Goal: Check status: Check status

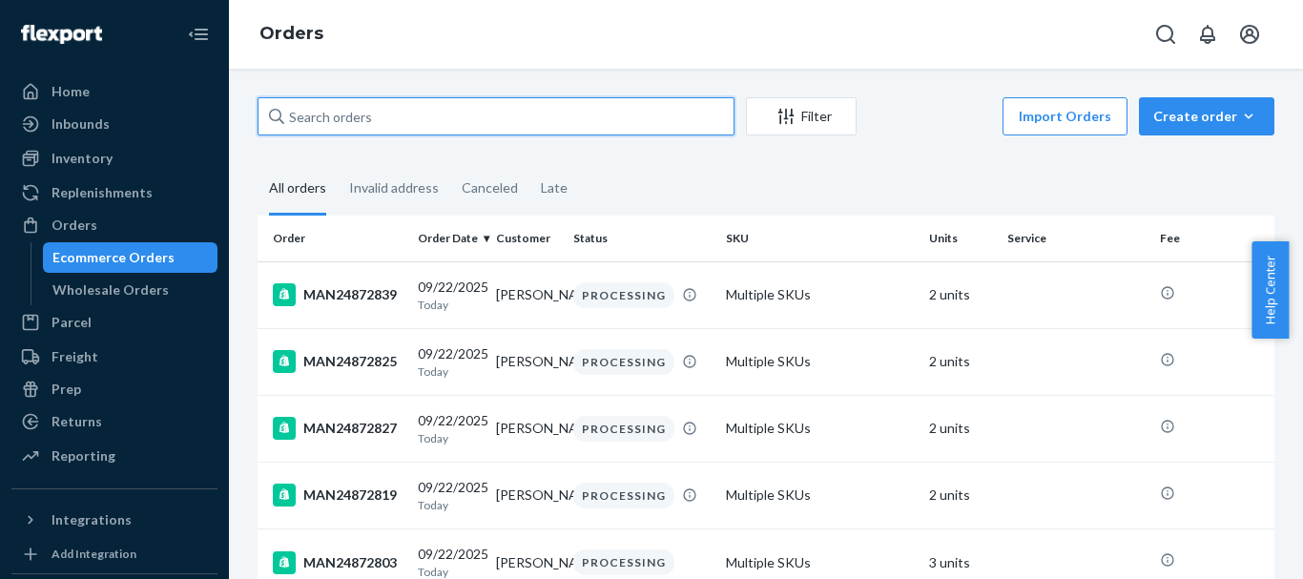
click at [359, 114] on input "text" at bounding box center [496, 116] width 477 height 38
paste input "MAN24793420"
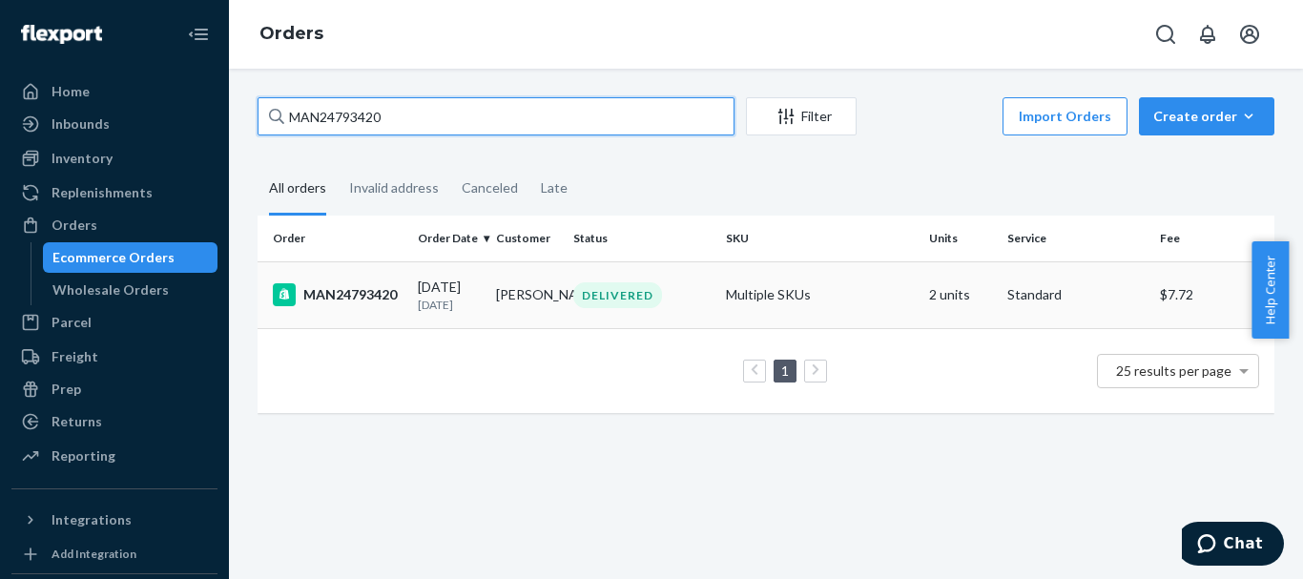
type input "MAN24793420"
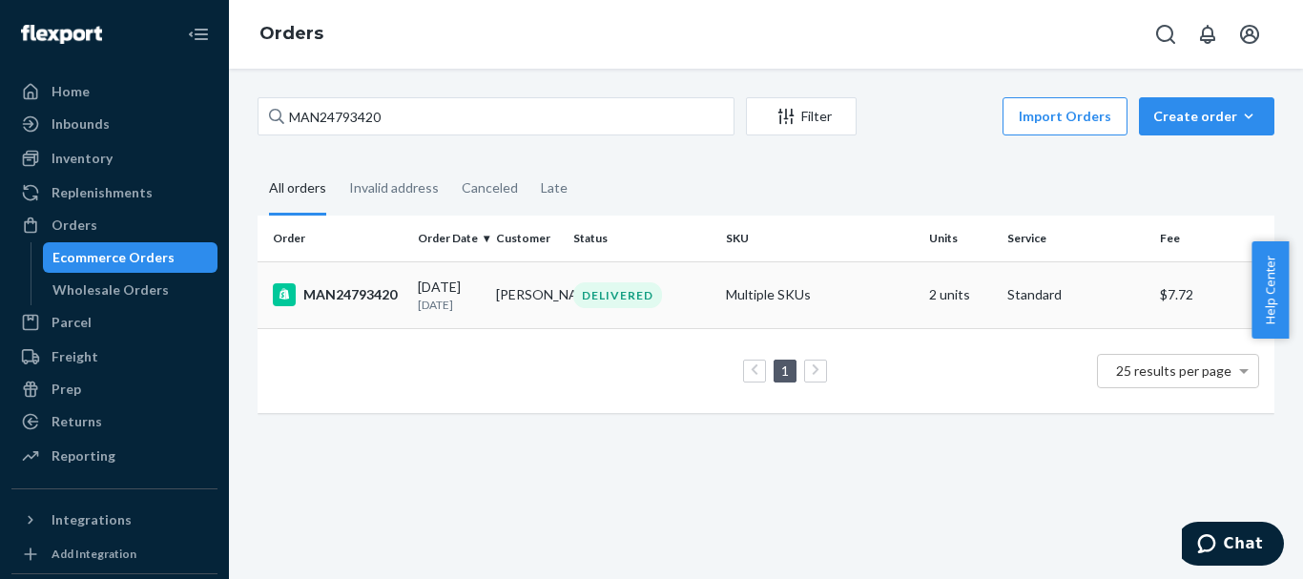
click at [478, 270] on td "[DATE] [DATE]" at bounding box center [449, 294] width 78 height 67
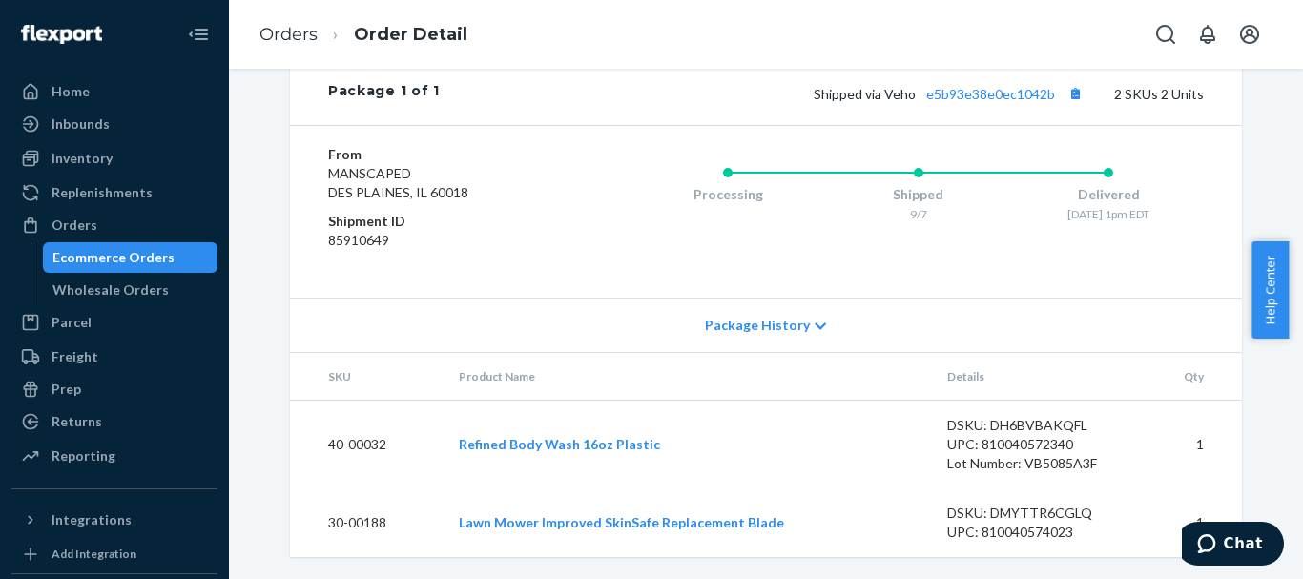
scroll to position [775, 0]
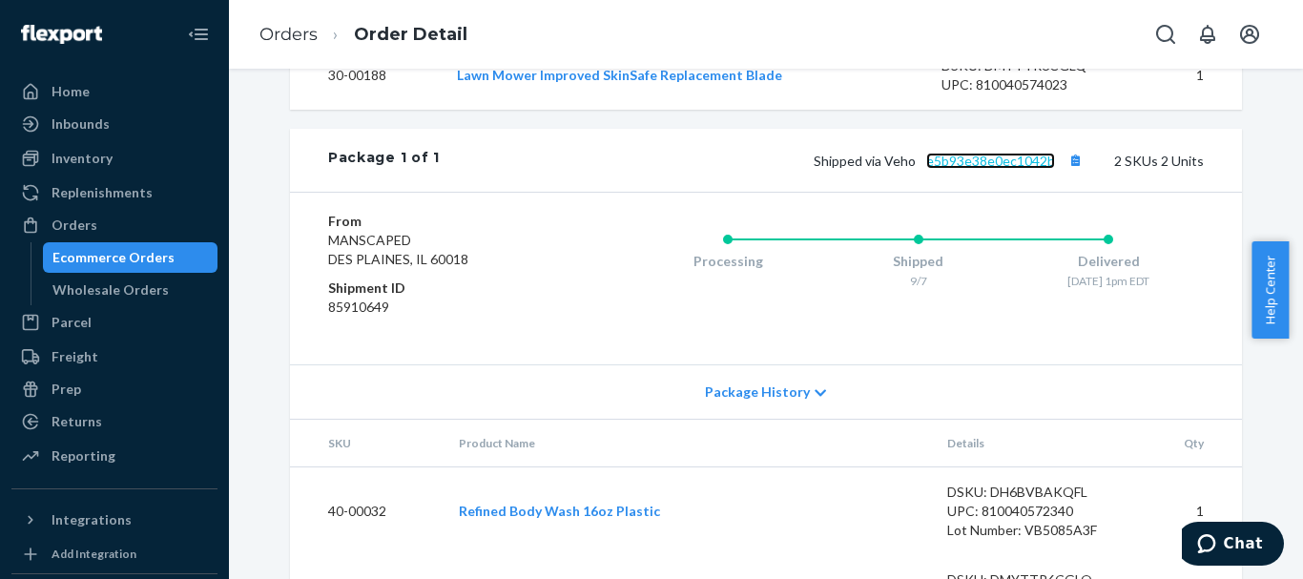
click at [991, 169] on link "e5b93e38e0ec1042b" at bounding box center [990, 161] width 129 height 16
click at [771, 402] on span "Package History" at bounding box center [757, 392] width 105 height 19
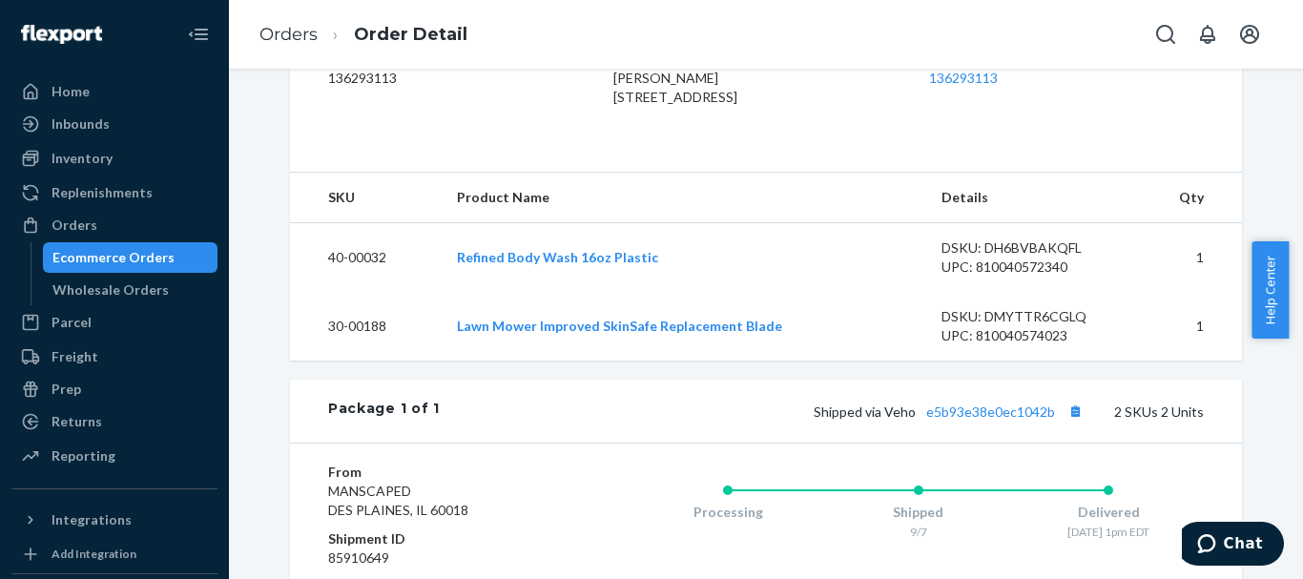
scroll to position [715, 0]
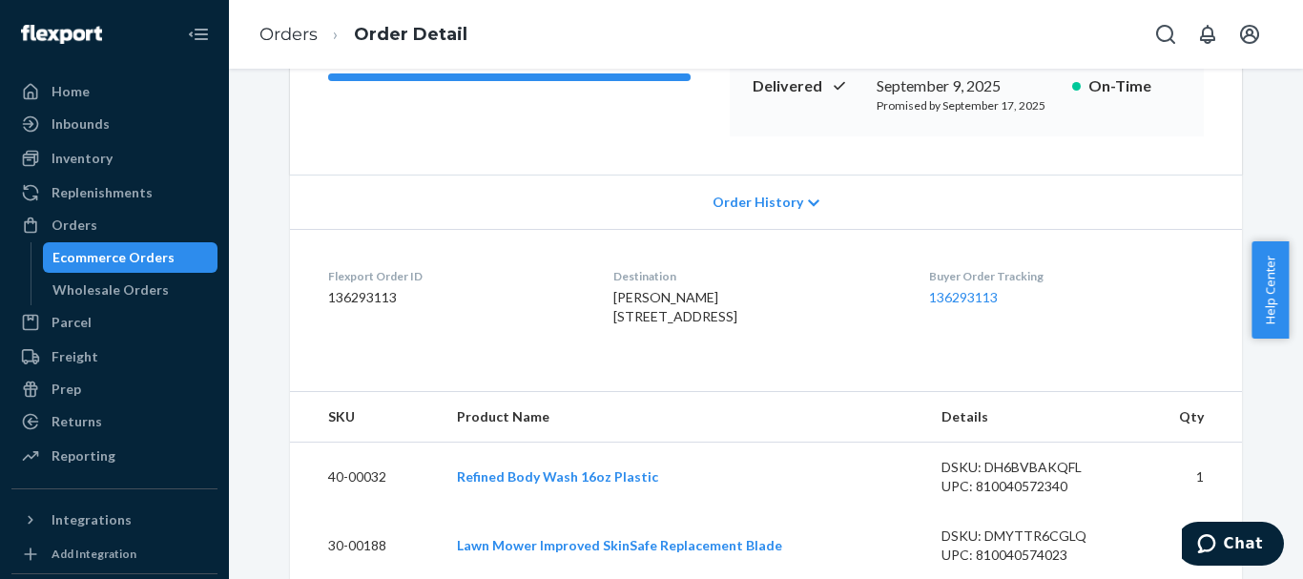
drag, startPoint x: 1300, startPoint y: 309, endPoint x: 1297, endPoint y: 66, distance: 243.3
click at [1288, 66] on body "Home Inbounds Shipping Plans Problems Inventory Products Replenishments Orders …" at bounding box center [651, 289] width 1303 height 579
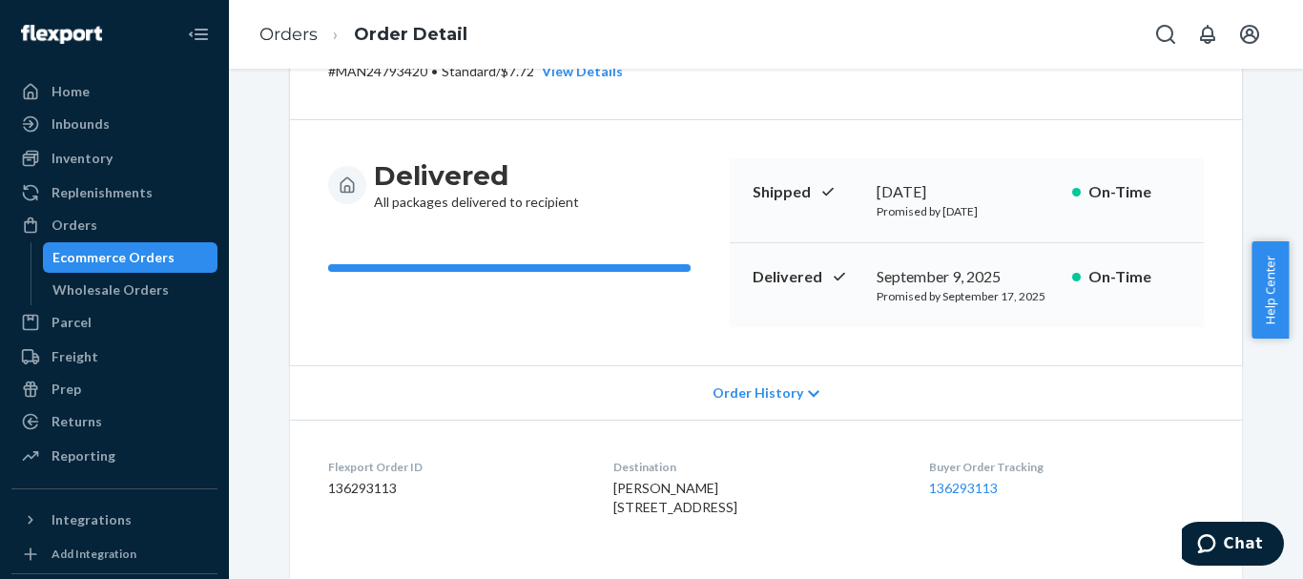
scroll to position [0, 0]
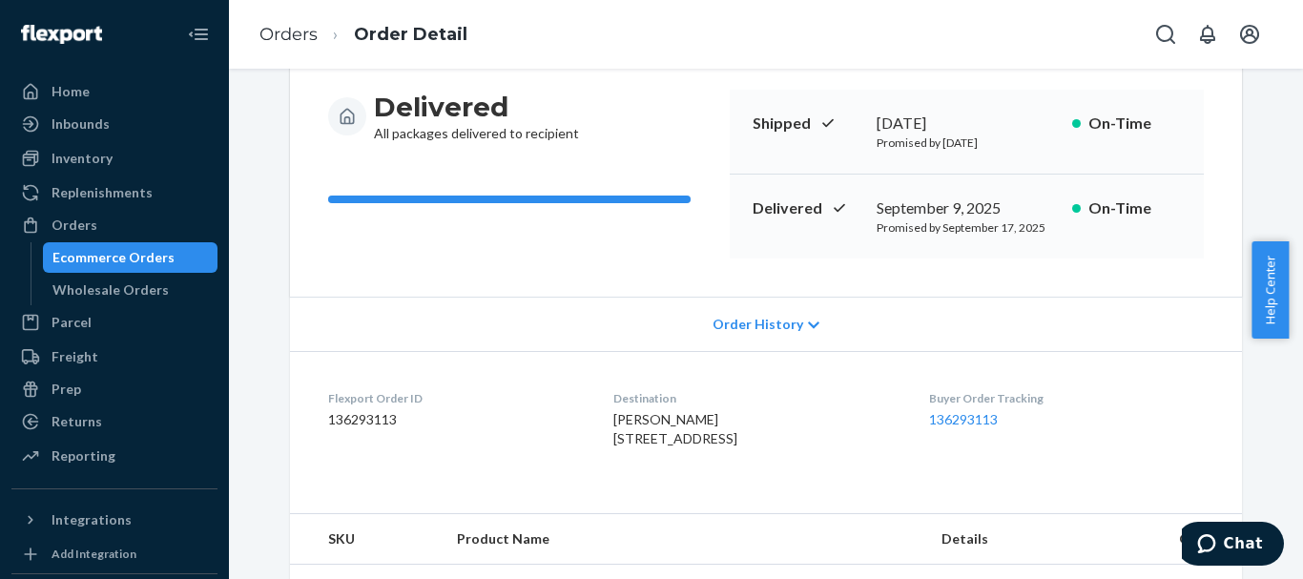
scroll to position [258, 0]
